Goal: Information Seeking & Learning: Learn about a topic

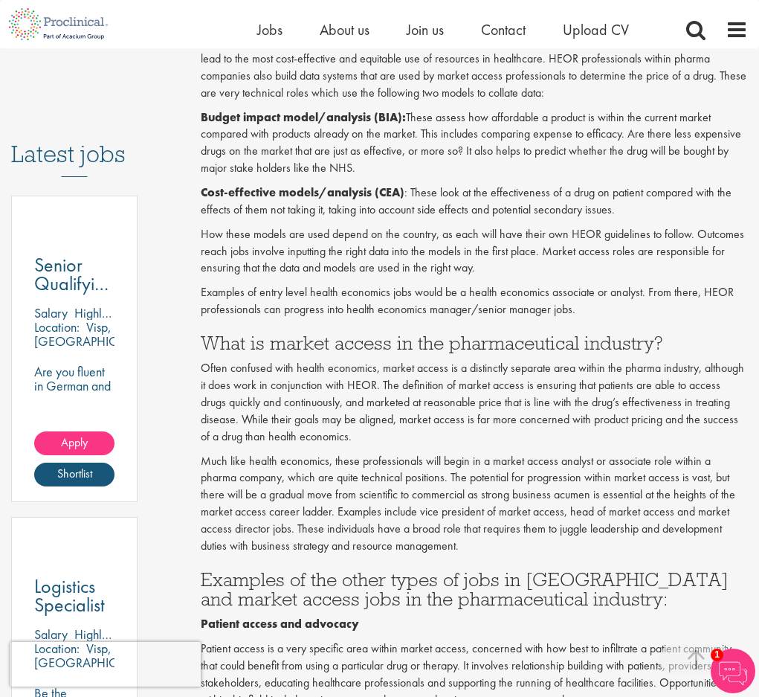
scroll to position [777, 0]
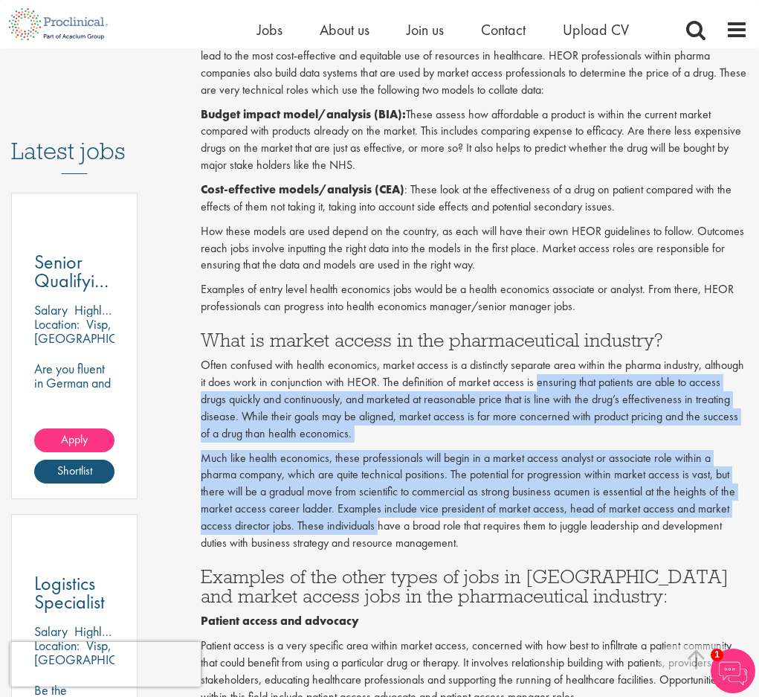
drag, startPoint x: 559, startPoint y: 364, endPoint x: 343, endPoint y: 509, distance: 259.5
click at [293, 507] on p "Much like health economics, these professionals will begin in a market access a…" at bounding box center [474, 501] width 547 height 102
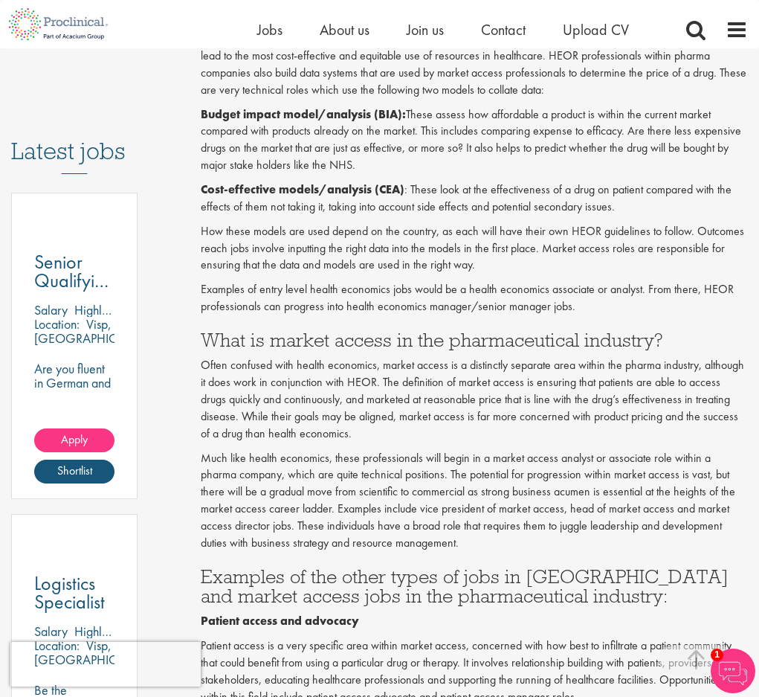
click at [289, 501] on p "Much like health economics, these professionals will begin in a market access a…" at bounding box center [474, 501] width 547 height 102
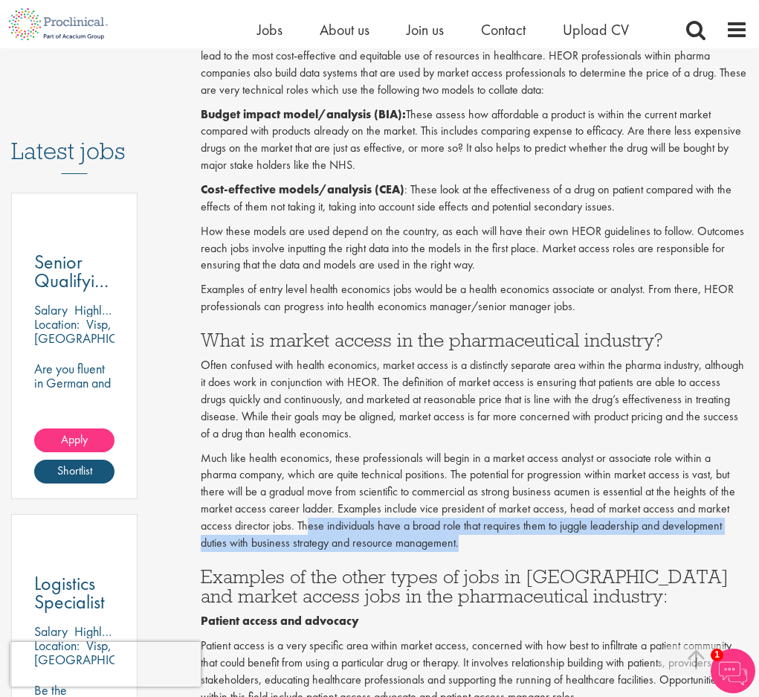
drag, startPoint x: 330, startPoint y: 503, endPoint x: 735, endPoint y: 518, distance: 404.8
click at [735, 518] on p "Much like health economics, these professionals will begin in a market access a…" at bounding box center [474, 501] width 547 height 102
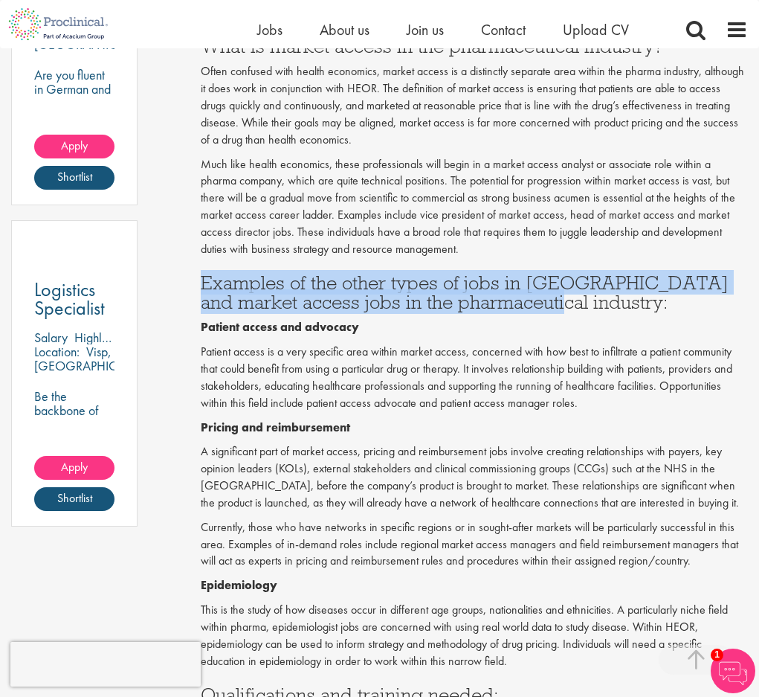
drag, startPoint x: 193, startPoint y: 265, endPoint x: 544, endPoint y: 281, distance: 350.6
click at [544, 281] on div "What is the difference between HEOR and market access jobs? Author: [PERSON_NAM…" at bounding box center [475, 293] width 570 height 2395
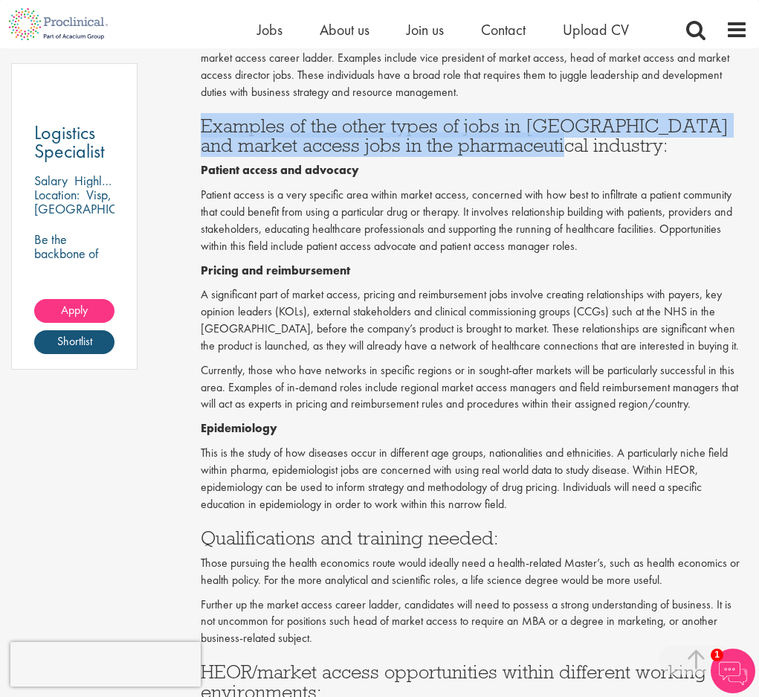
scroll to position [1231, 0]
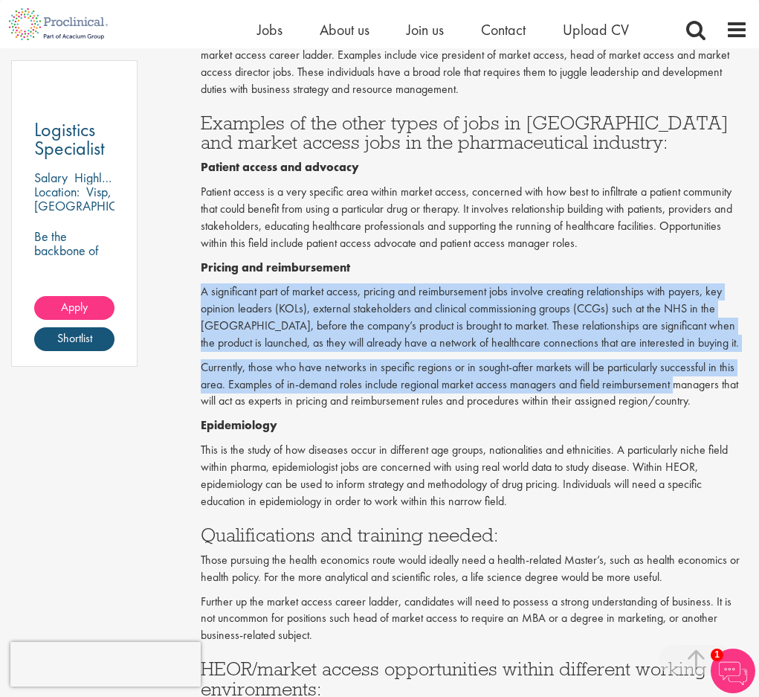
drag, startPoint x: 203, startPoint y: 261, endPoint x: 674, endPoint y: 352, distance: 479.4
click at [674, 352] on div "Health economics and outcomes reach (HEOR) and market access are two separate s…" at bounding box center [474, 338] width 547 height 1865
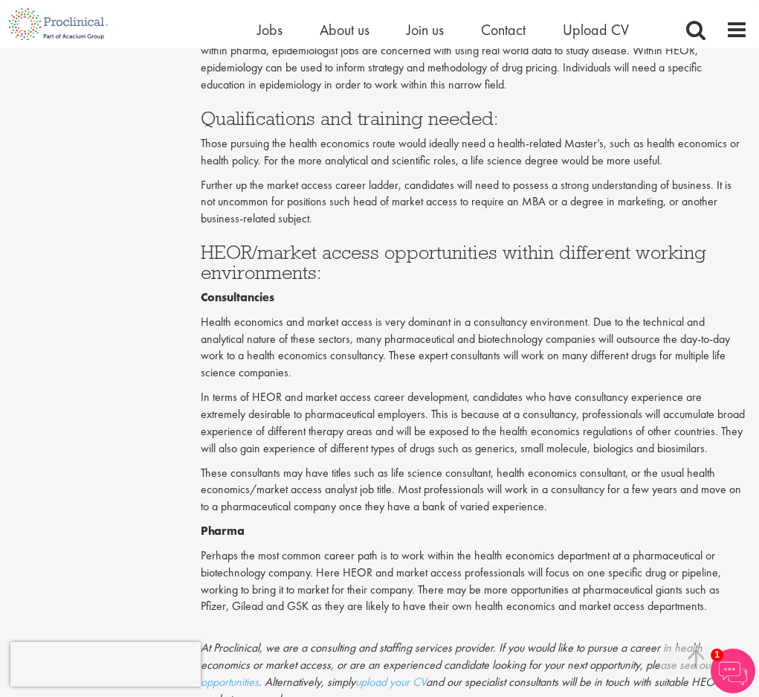
scroll to position [1650, 0]
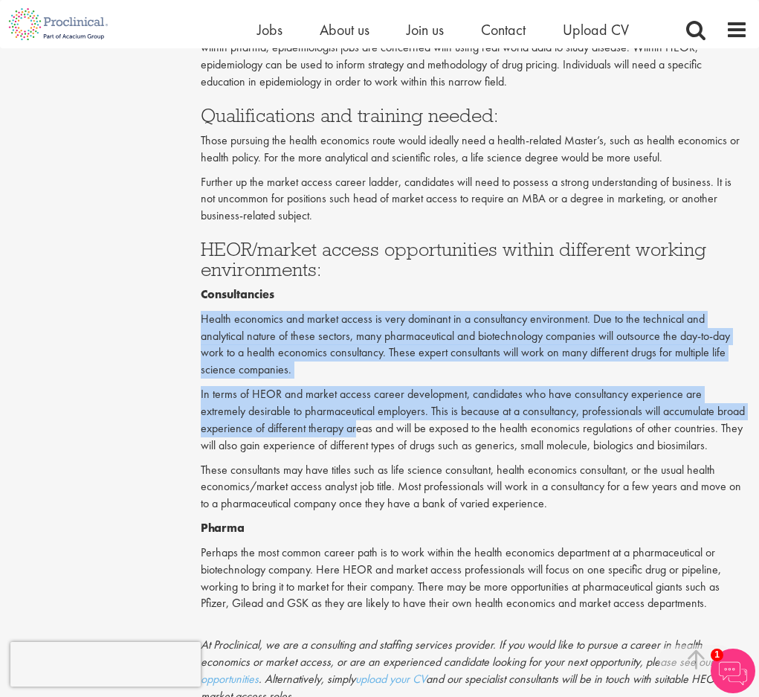
drag, startPoint x: 193, startPoint y: 282, endPoint x: 355, endPoint y: 391, distance: 195.5
click at [314, 311] on p "Health economics and market access is very dominant in a consultancy environmen…" at bounding box center [474, 345] width 547 height 68
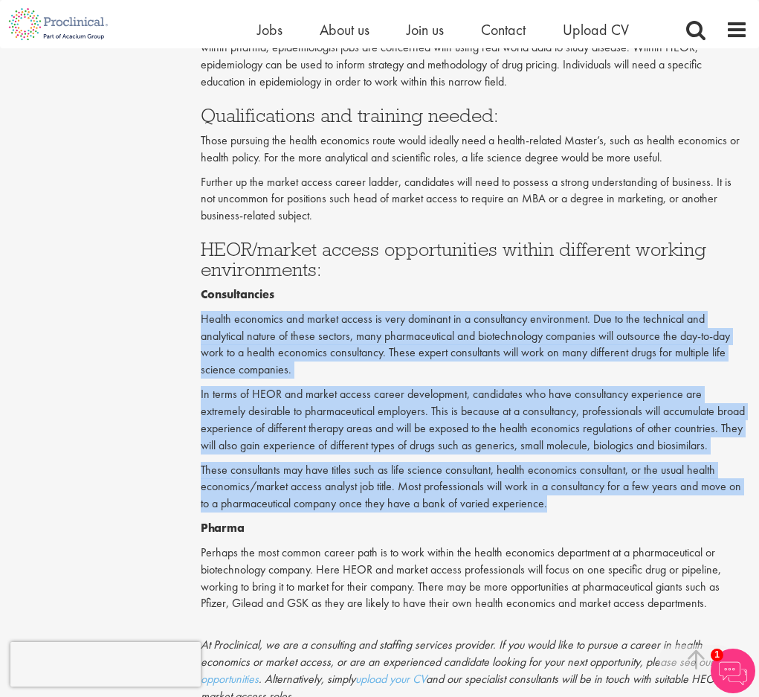
drag, startPoint x: 228, startPoint y: 280, endPoint x: 628, endPoint y: 454, distance: 435.6
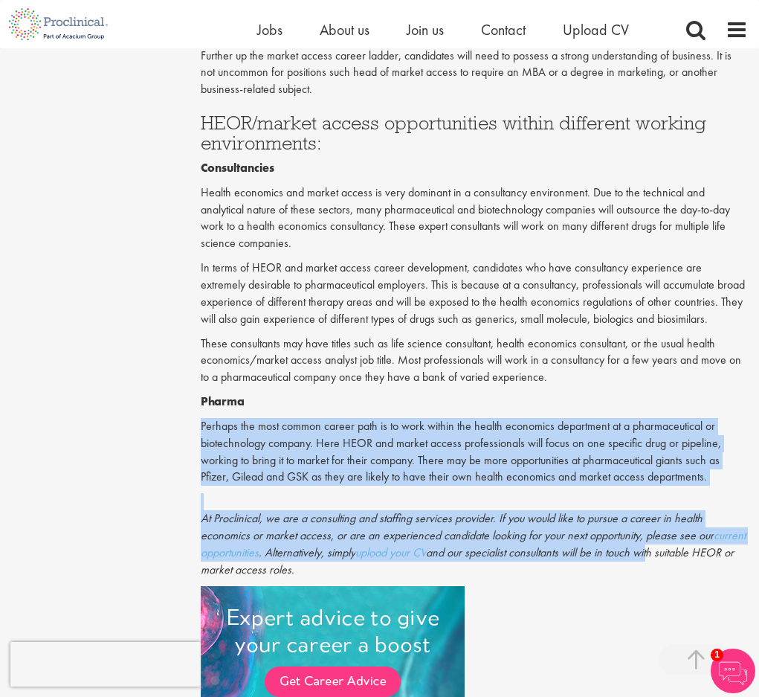
drag, startPoint x: 196, startPoint y: 380, endPoint x: 689, endPoint y: 469, distance: 500.2
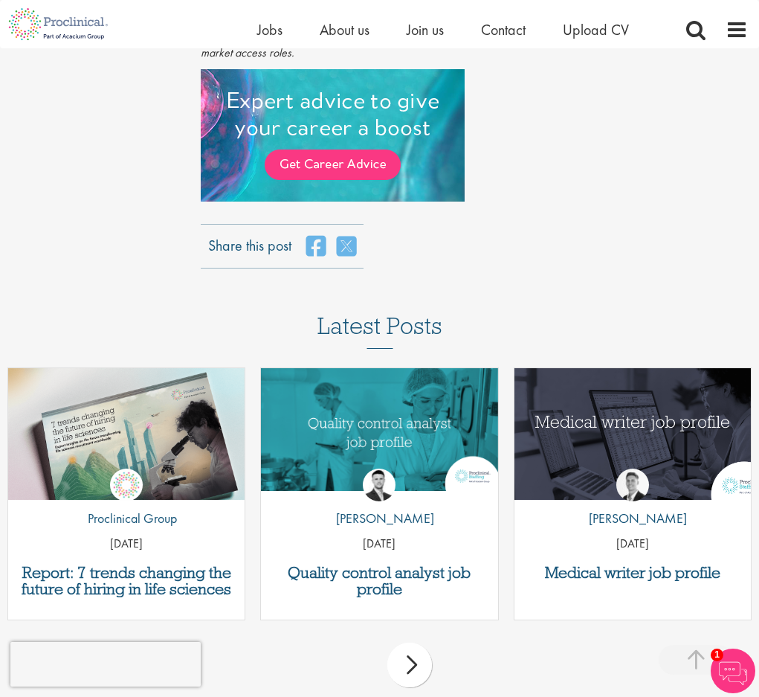
scroll to position [2593, 0]
